Goal: Information Seeking & Learning: Learn about a topic

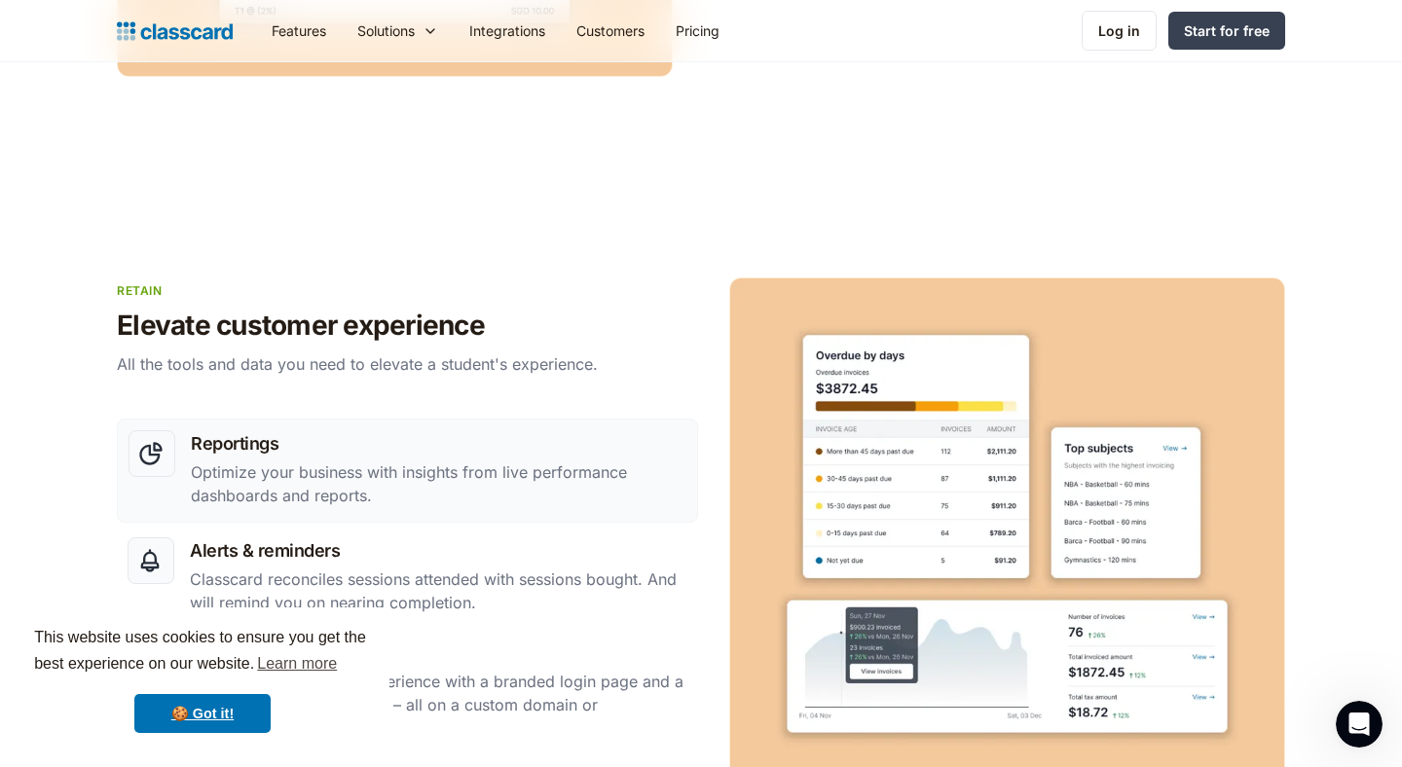
scroll to position [3115, 0]
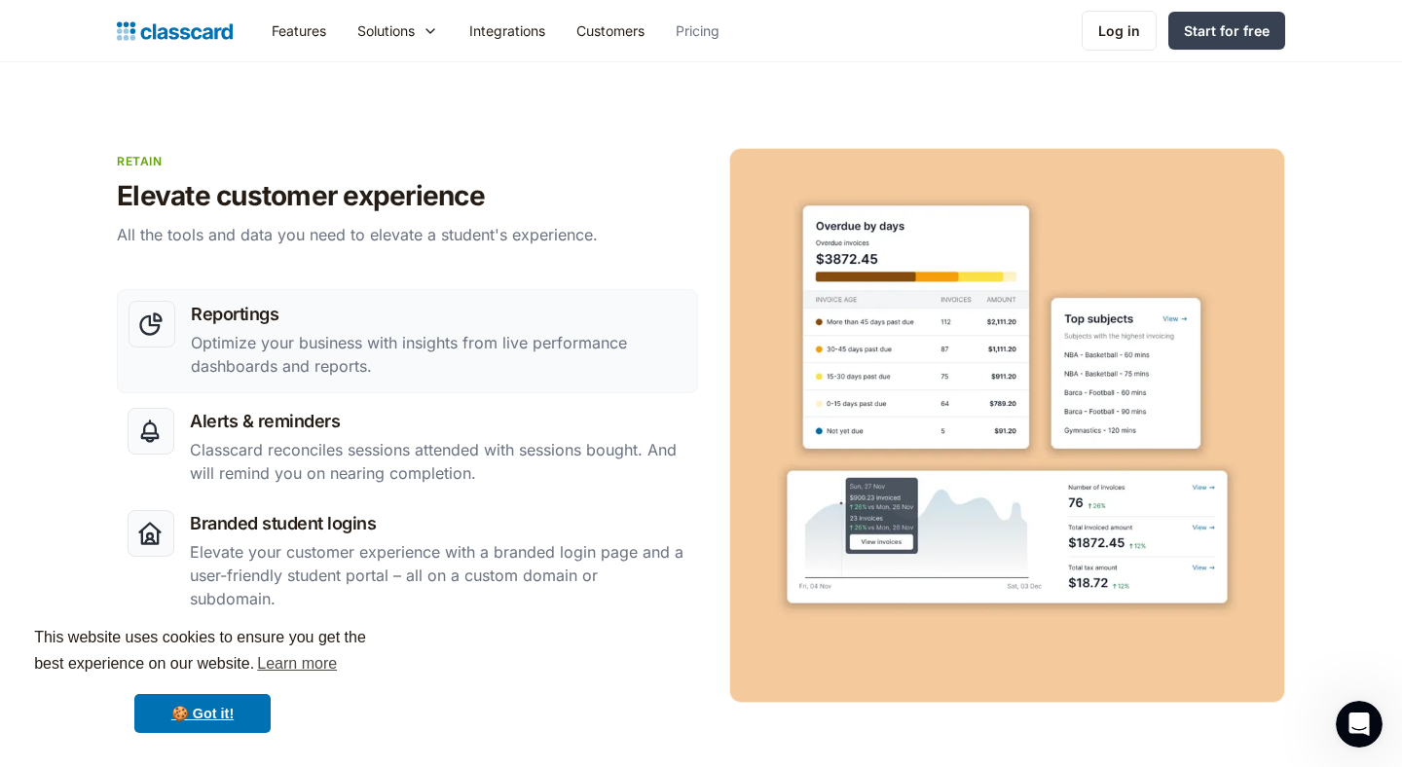
click at [699, 38] on link "Pricing" at bounding box center [697, 31] width 75 height 44
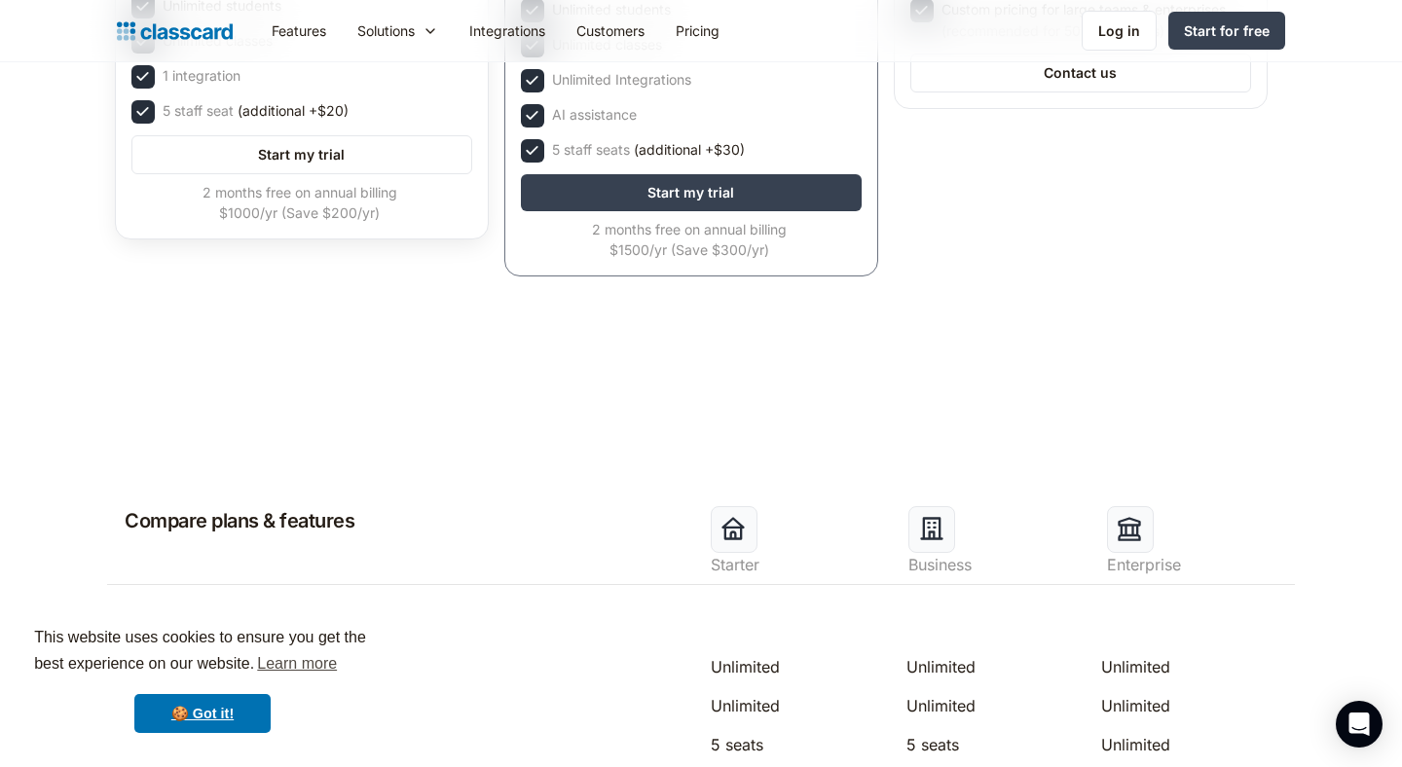
scroll to position [566, 0]
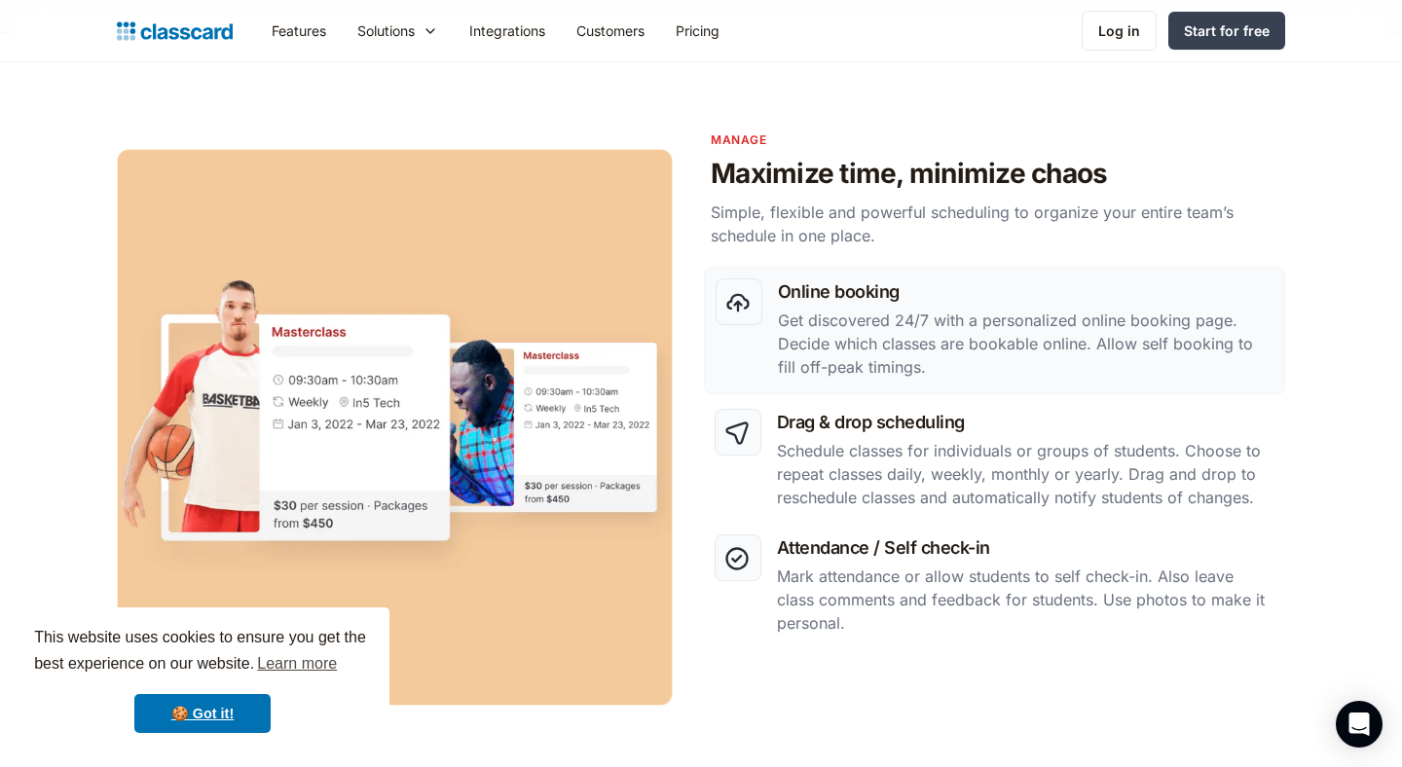
scroll to position [608, 0]
